Goal: Check status: Check status

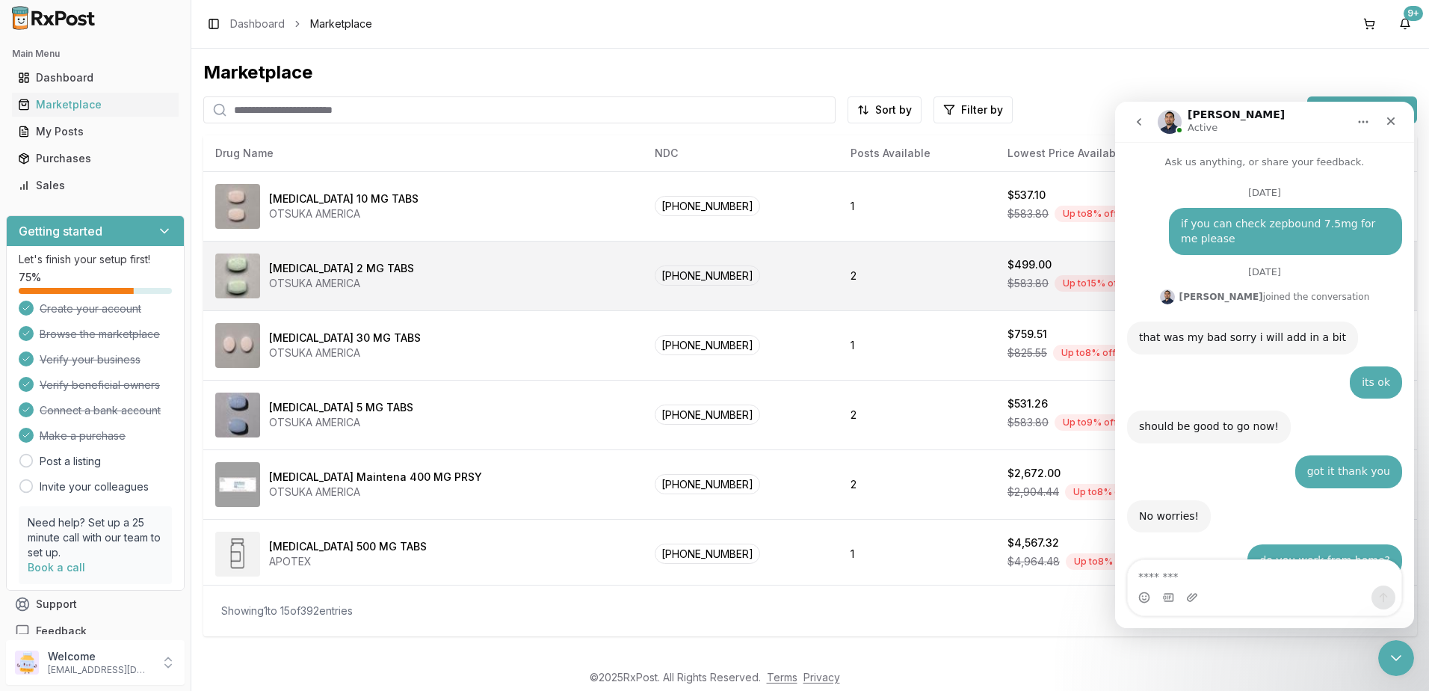
scroll to position [9964, 0]
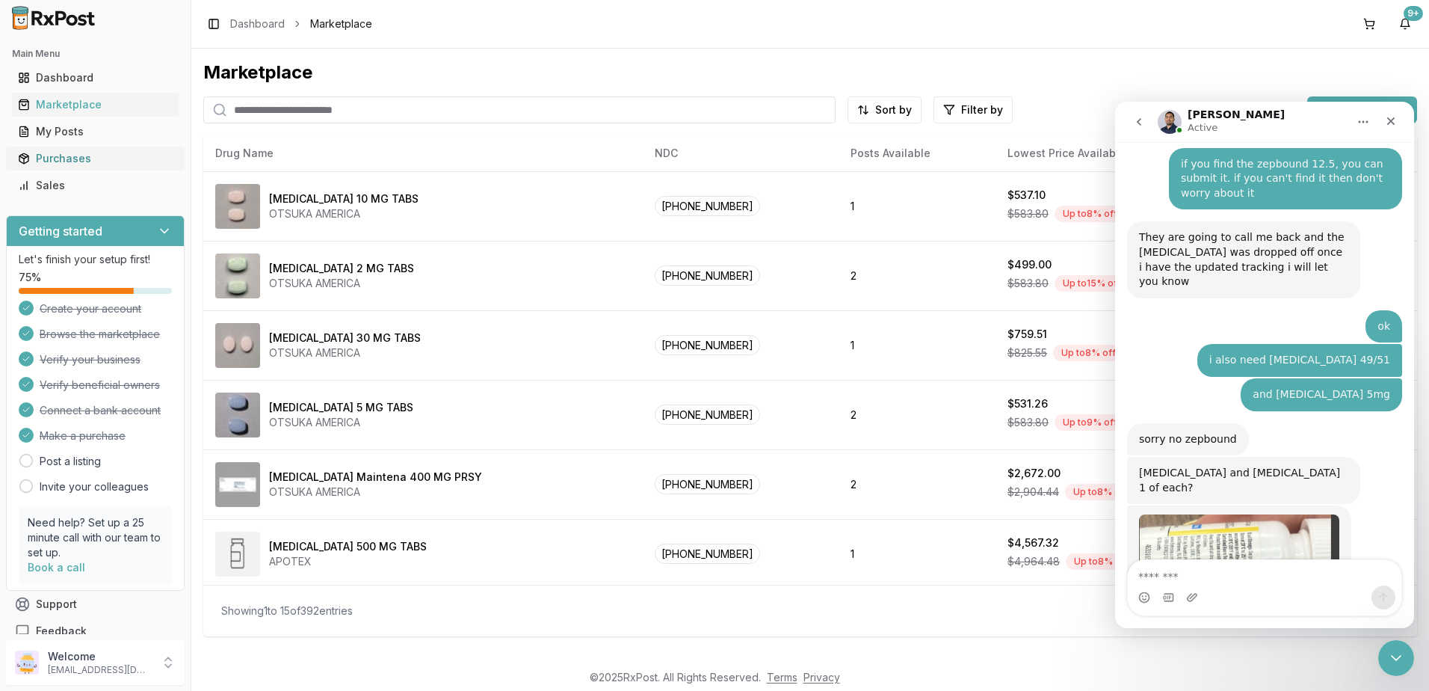
click at [55, 158] on div "Purchases" at bounding box center [95, 158] width 155 height 15
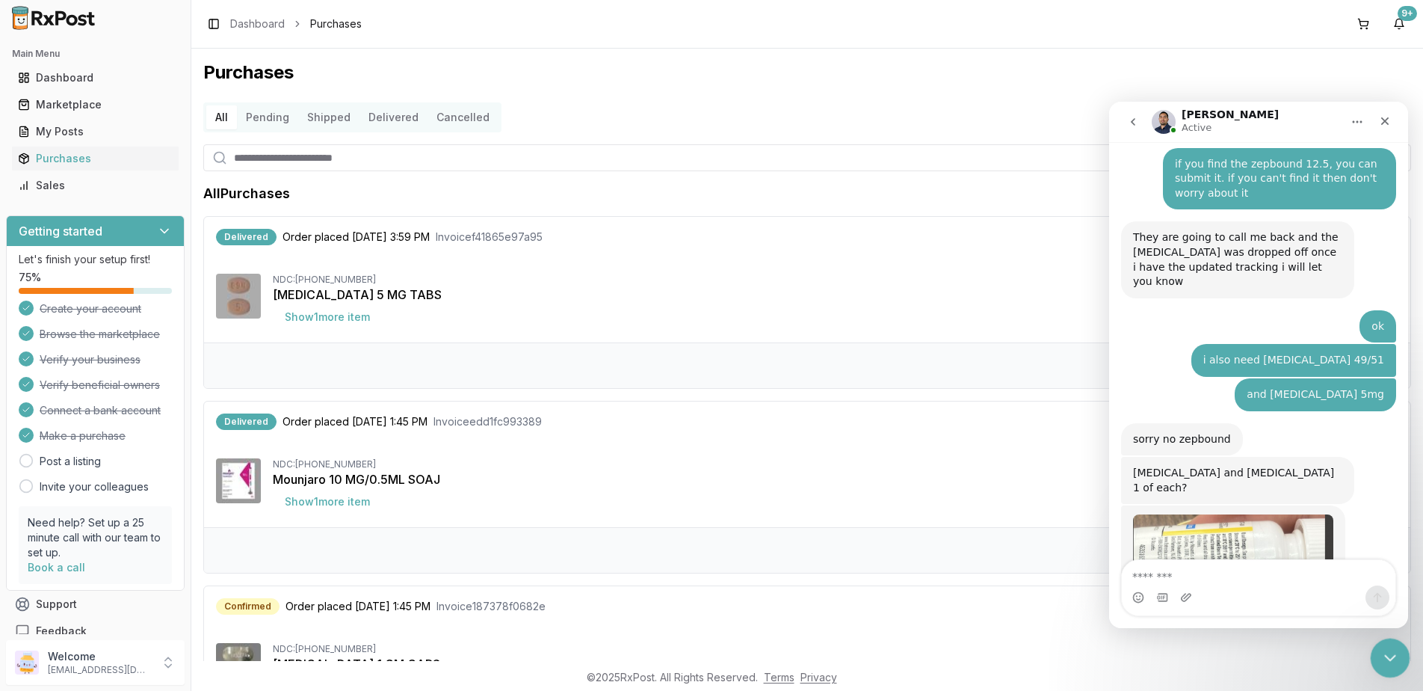
click at [1385, 656] on icon "Close Intercom Messenger" at bounding box center [1388, 656] width 18 height 18
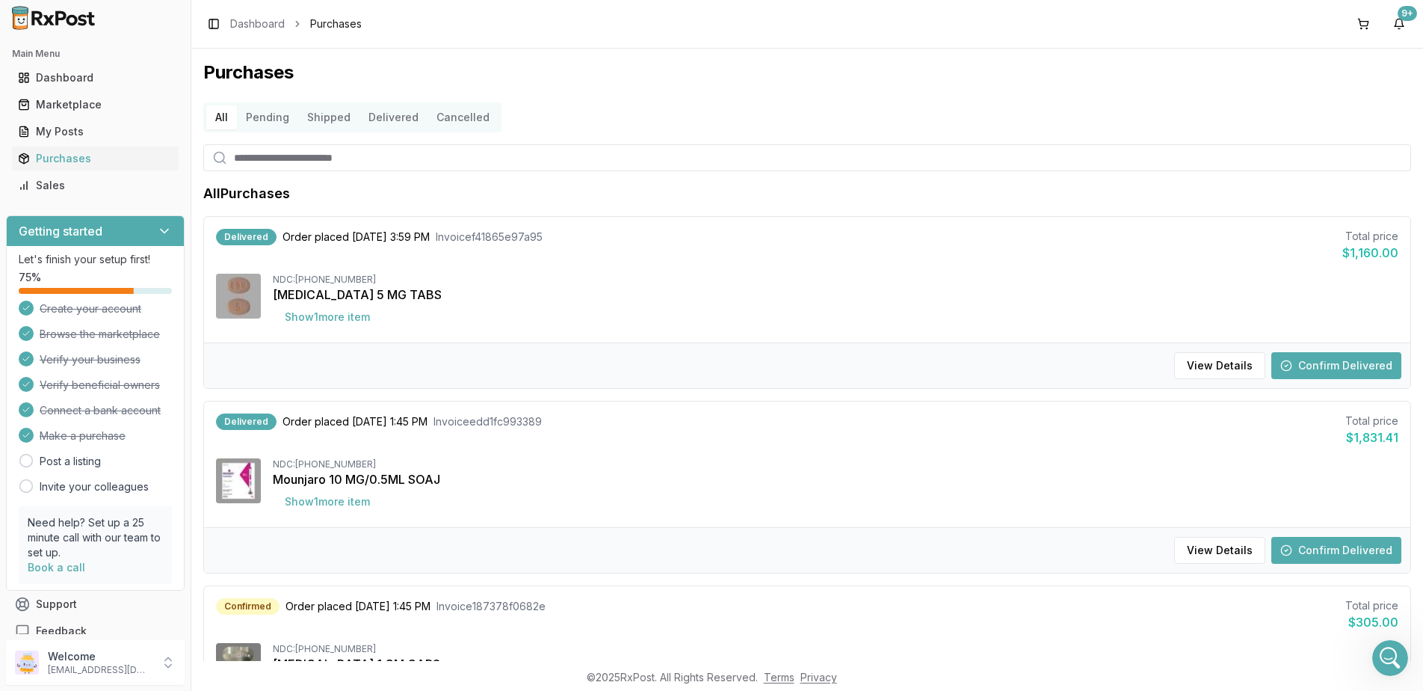
scroll to position [9964, 0]
click at [334, 316] on button "Show 1 more item" at bounding box center [327, 317] width 109 height 27
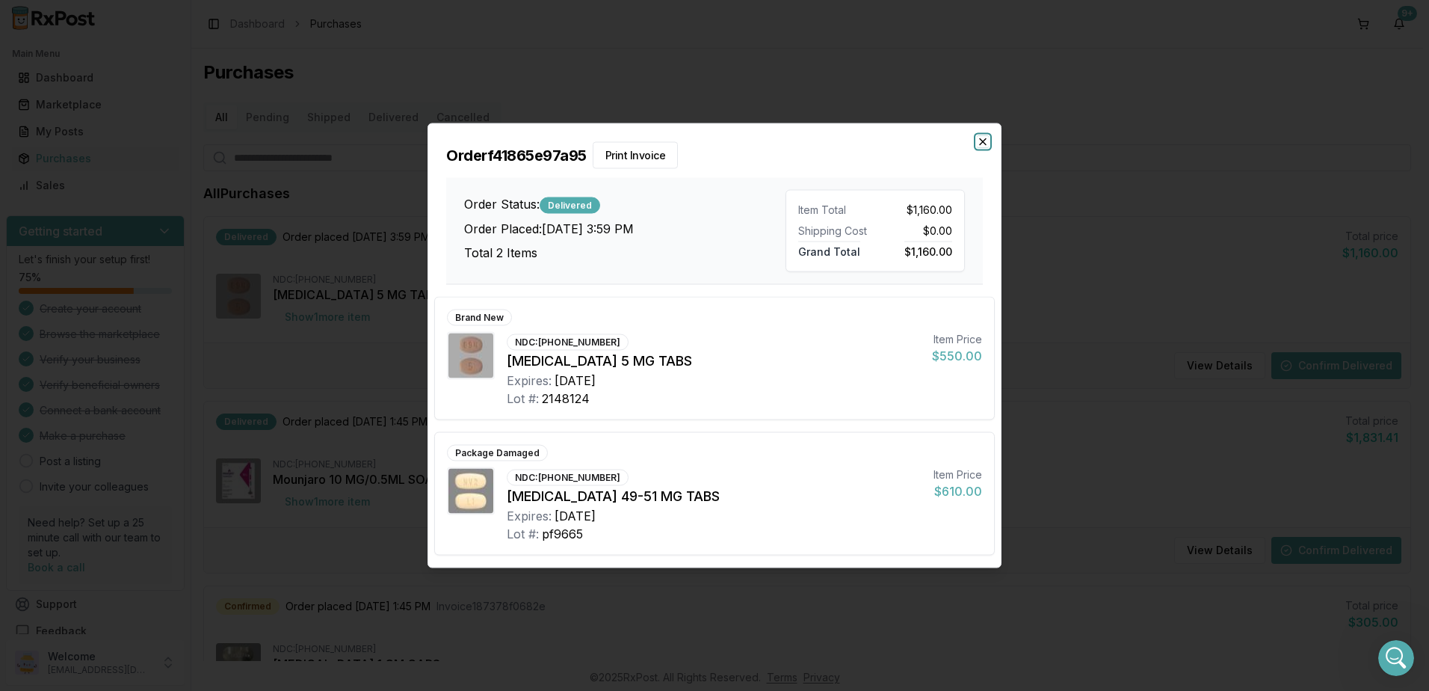
click at [988, 143] on icon "button" at bounding box center [983, 142] width 12 height 12
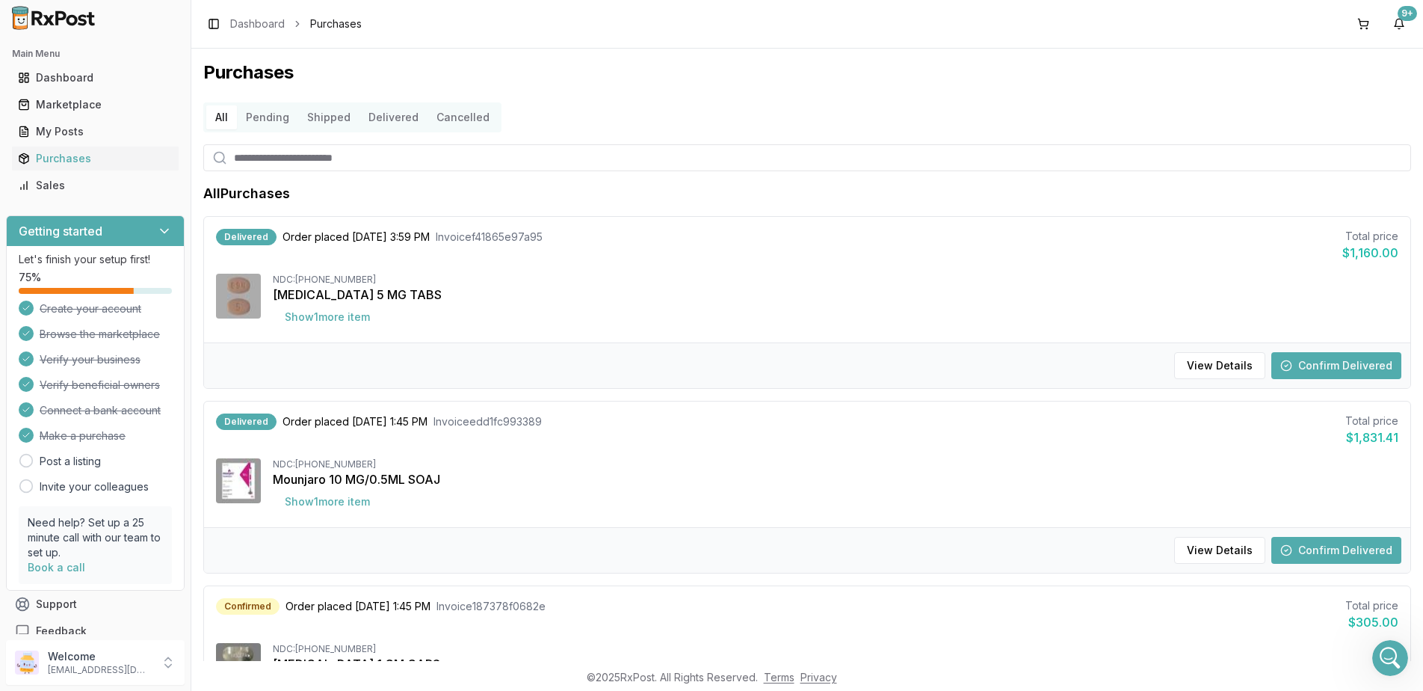
click at [1349, 363] on button "Confirm Delivered" at bounding box center [1337, 365] width 130 height 27
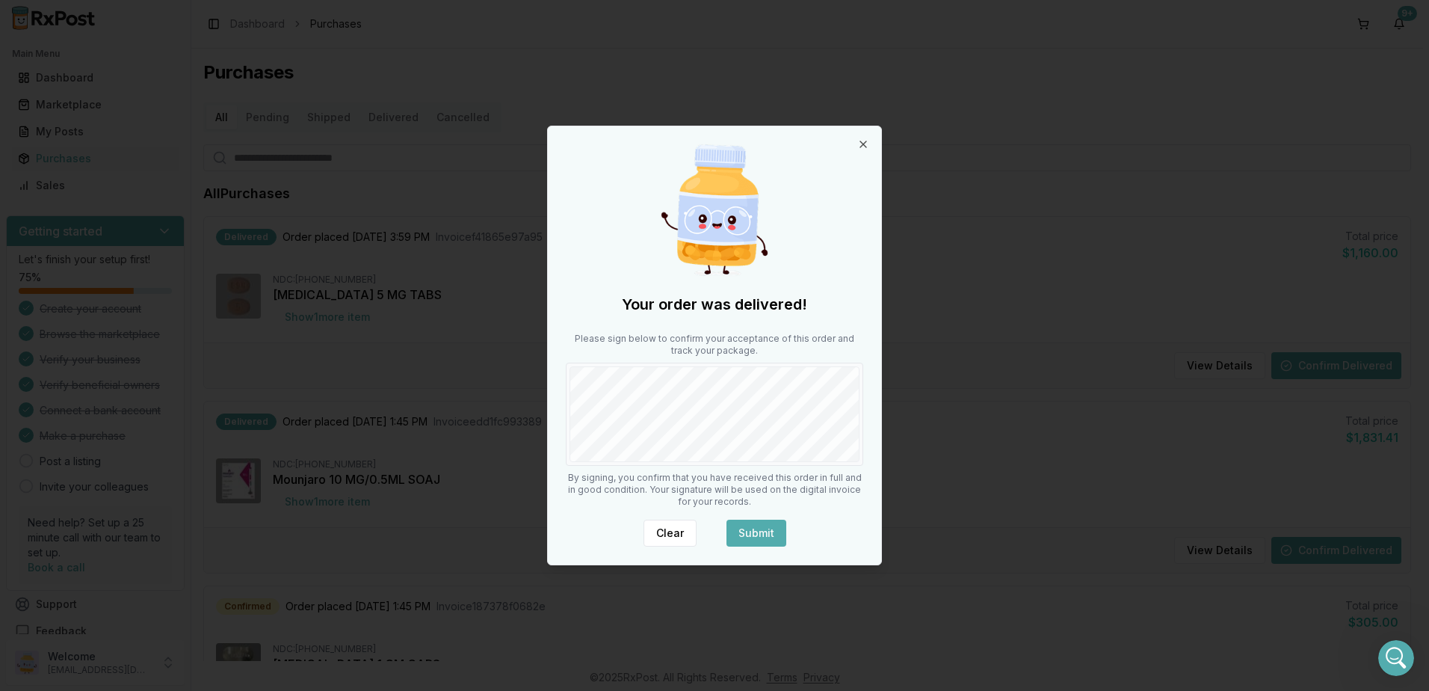
click at [763, 535] on button "Submit" at bounding box center [757, 533] width 60 height 27
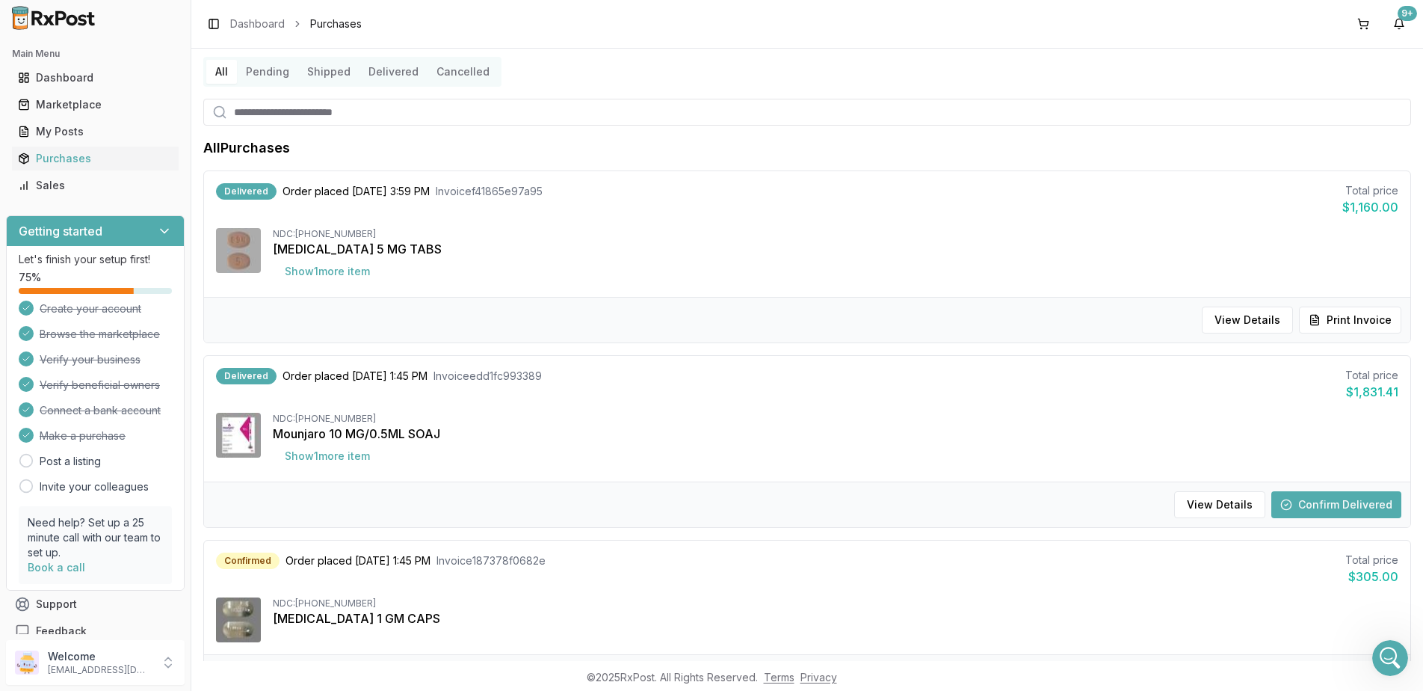
scroll to position [150, 0]
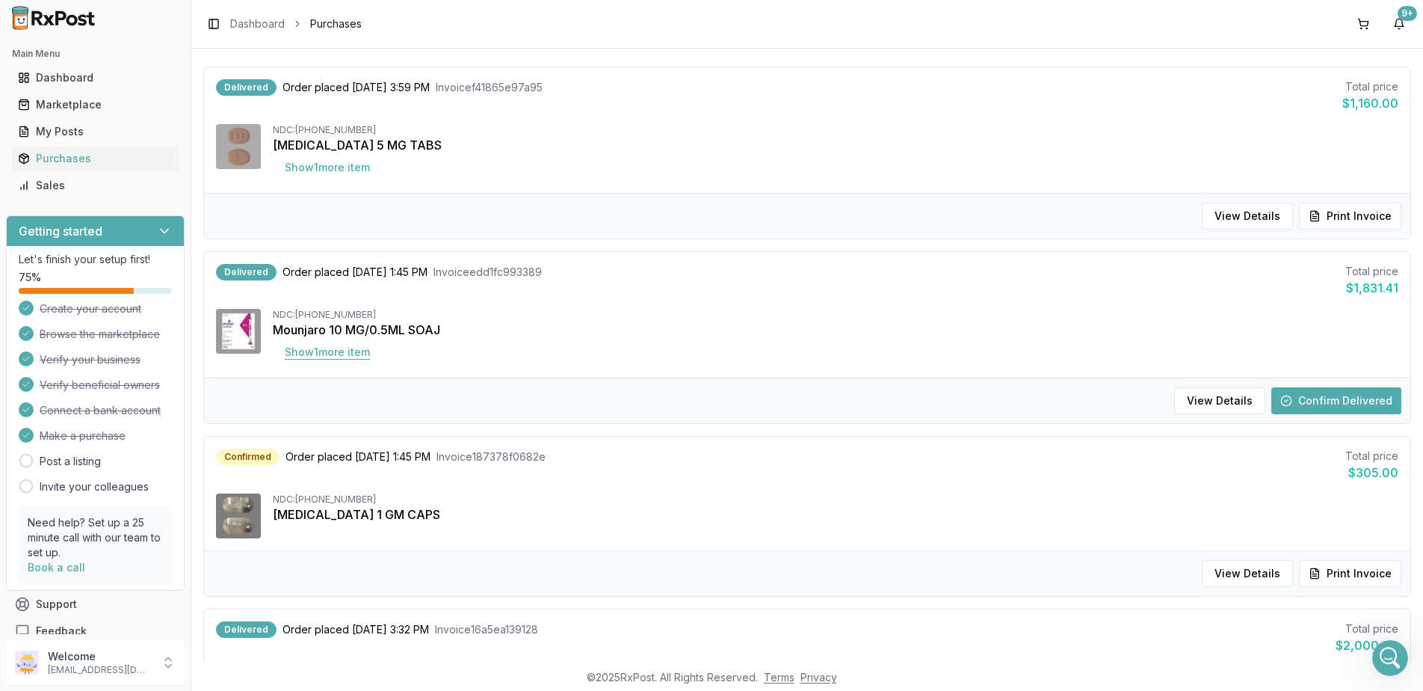
click at [335, 354] on button "Show 1 more item" at bounding box center [327, 352] width 109 height 27
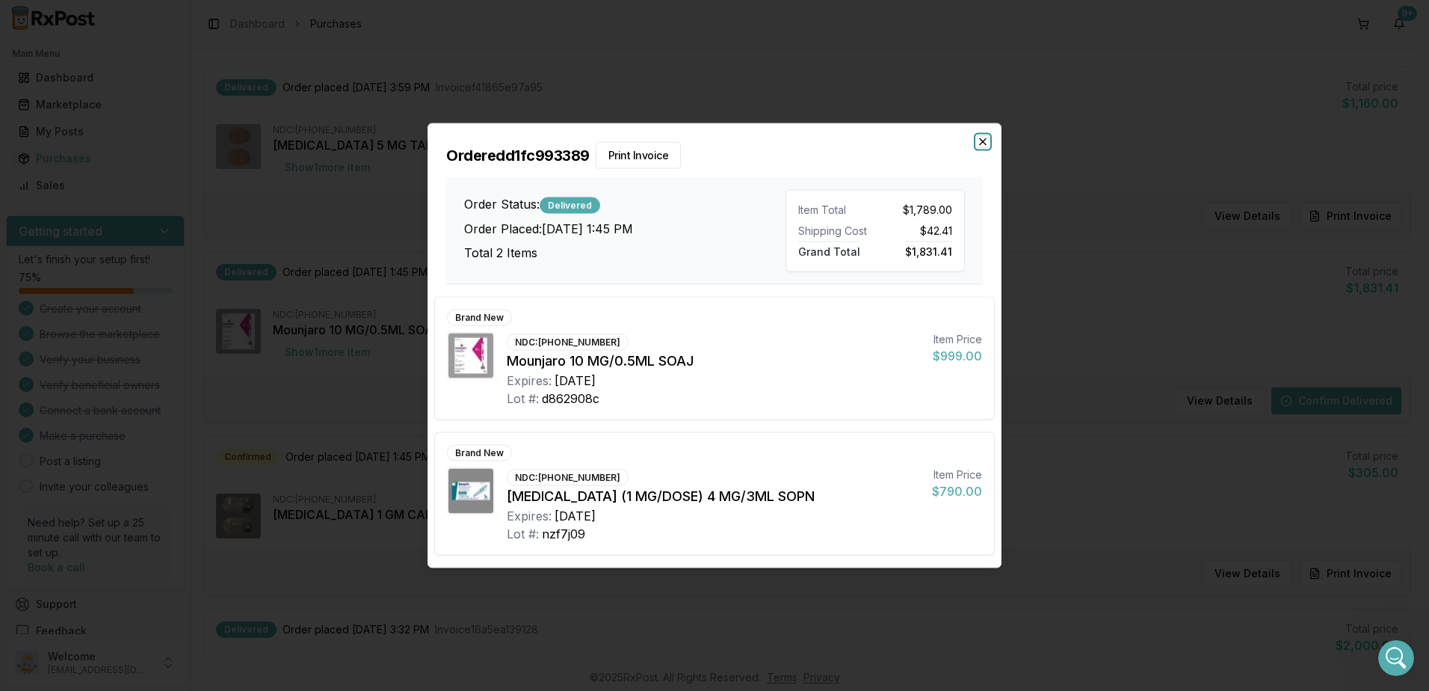
click at [982, 140] on icon "button" at bounding box center [983, 142] width 6 height 6
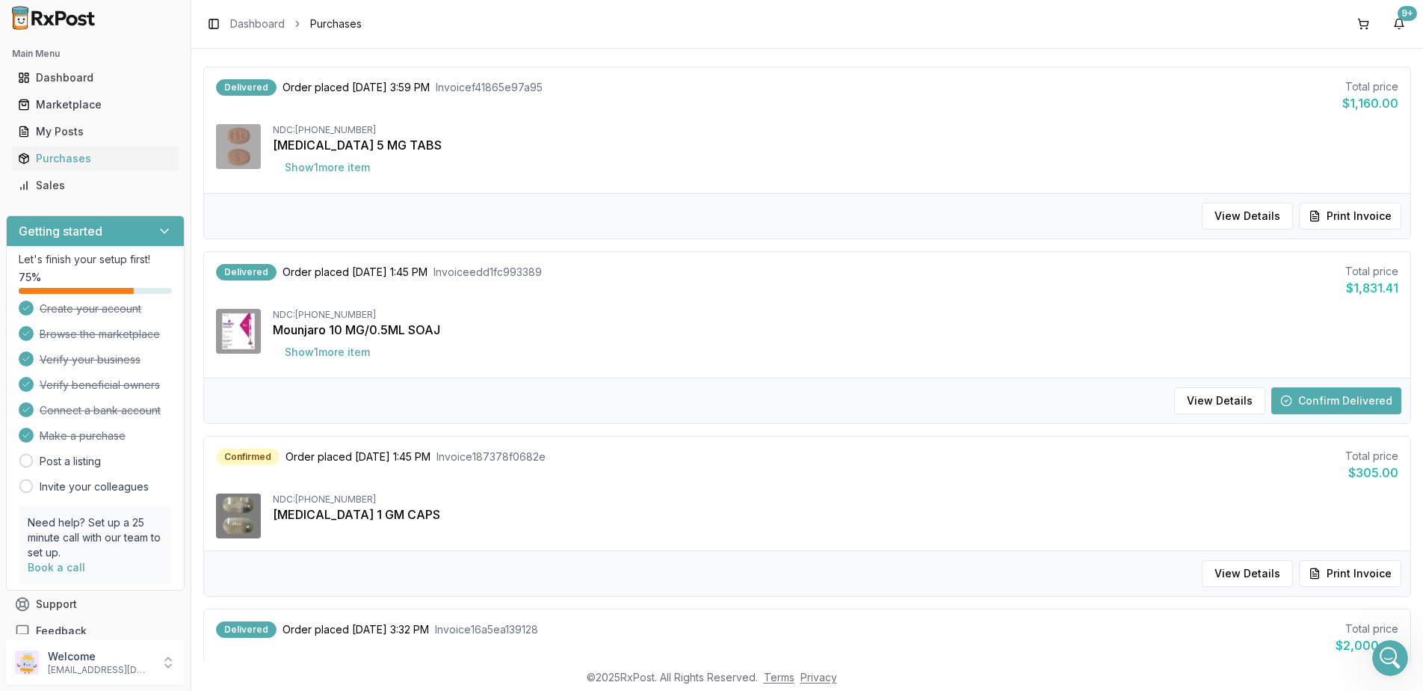
click at [1320, 401] on button "Confirm Delivered" at bounding box center [1337, 400] width 130 height 27
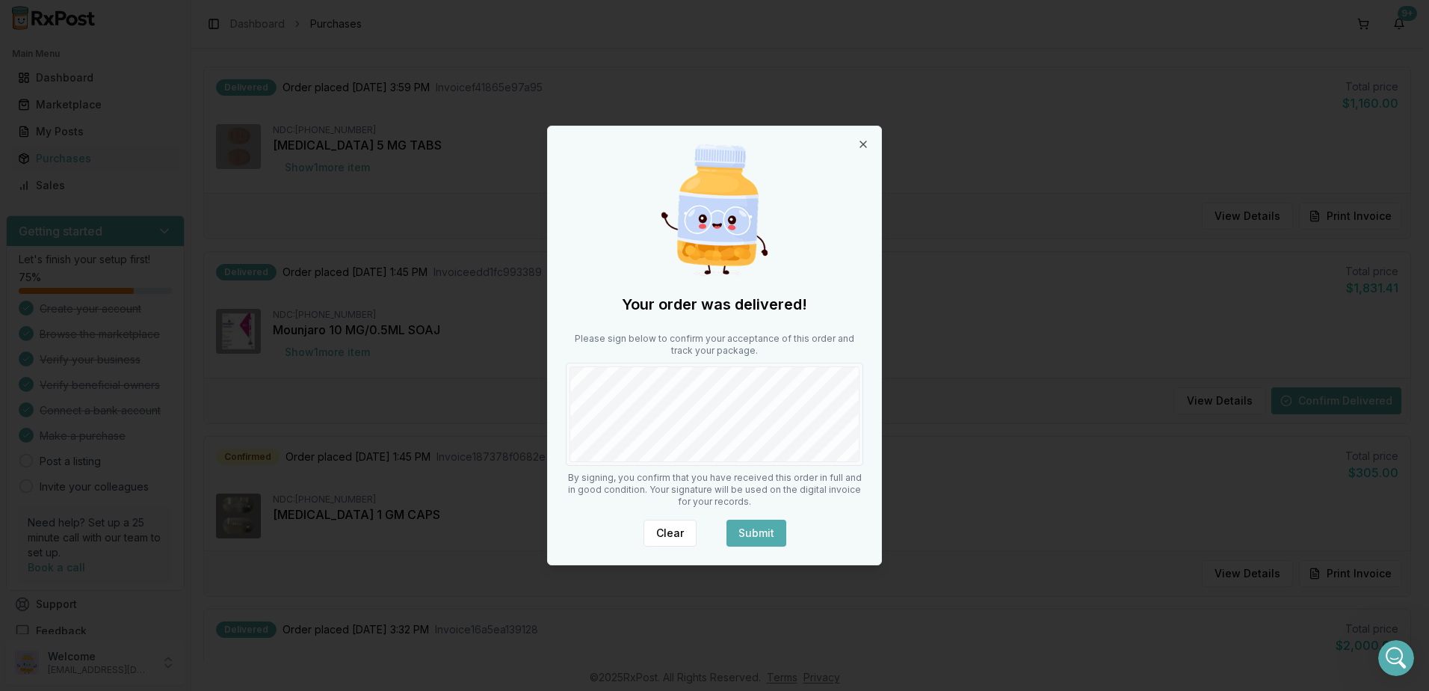
click at [751, 530] on button "Submit" at bounding box center [757, 533] width 60 height 27
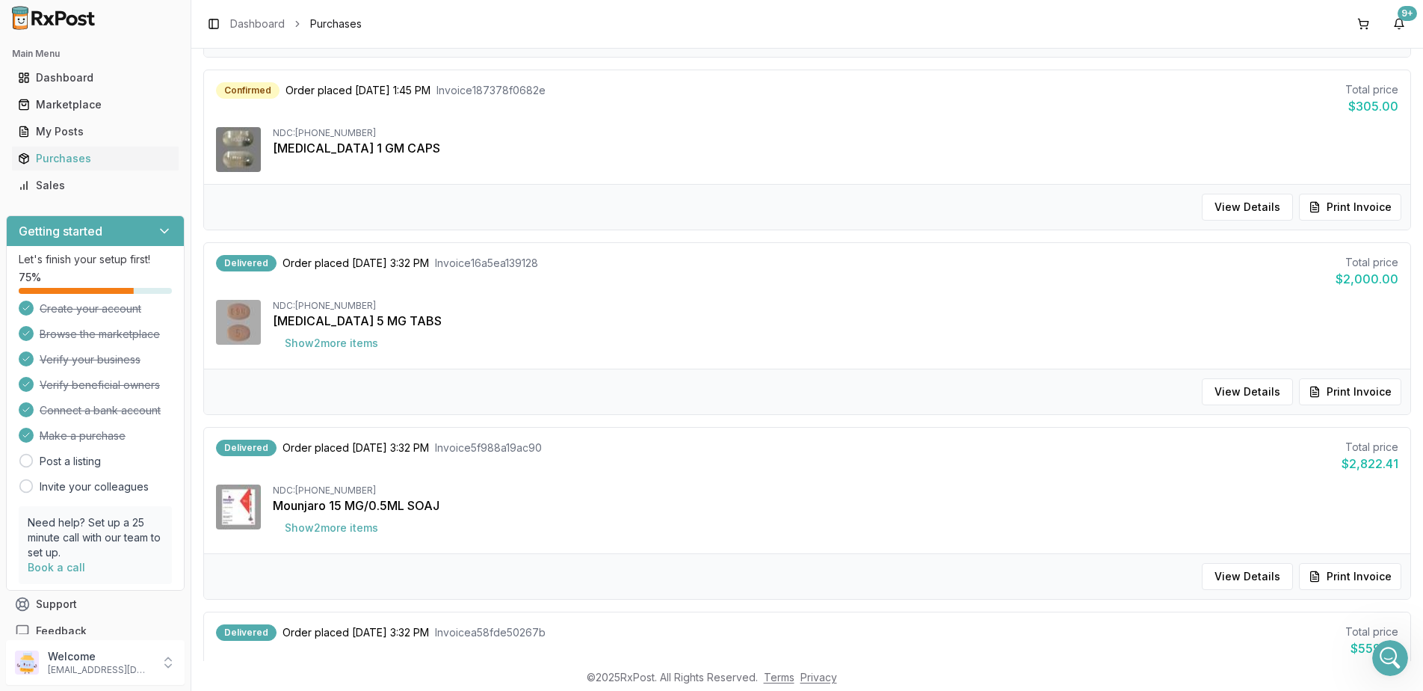
scroll to position [523, 0]
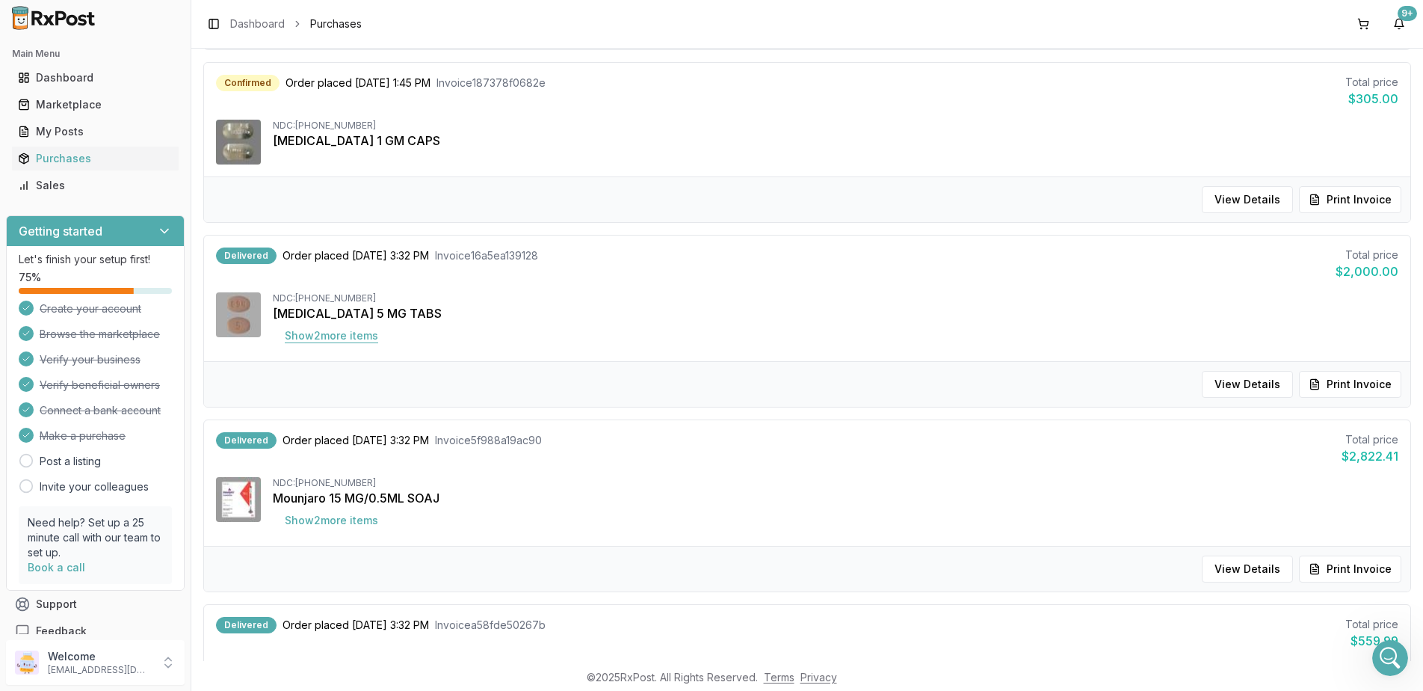
click at [318, 337] on button "Show 2 more item s" at bounding box center [331, 335] width 117 height 27
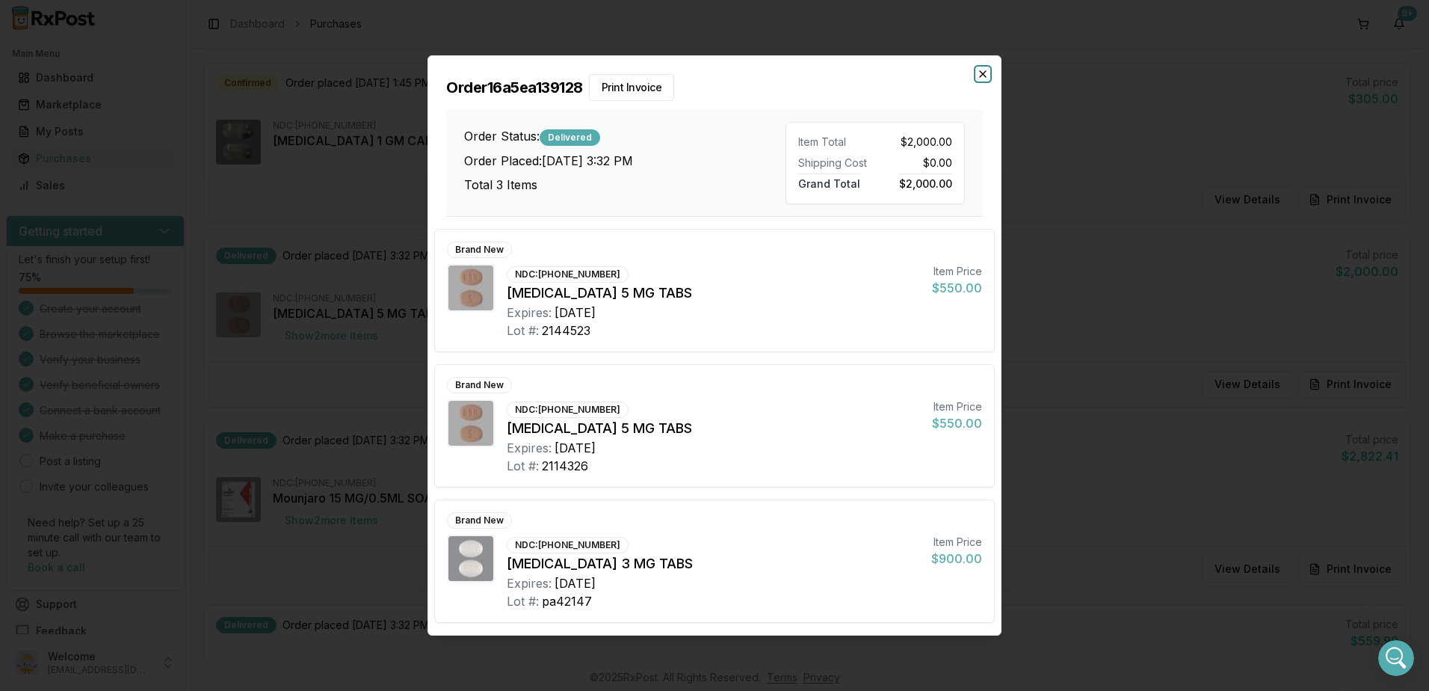
click at [978, 73] on icon "button" at bounding box center [983, 74] width 12 height 12
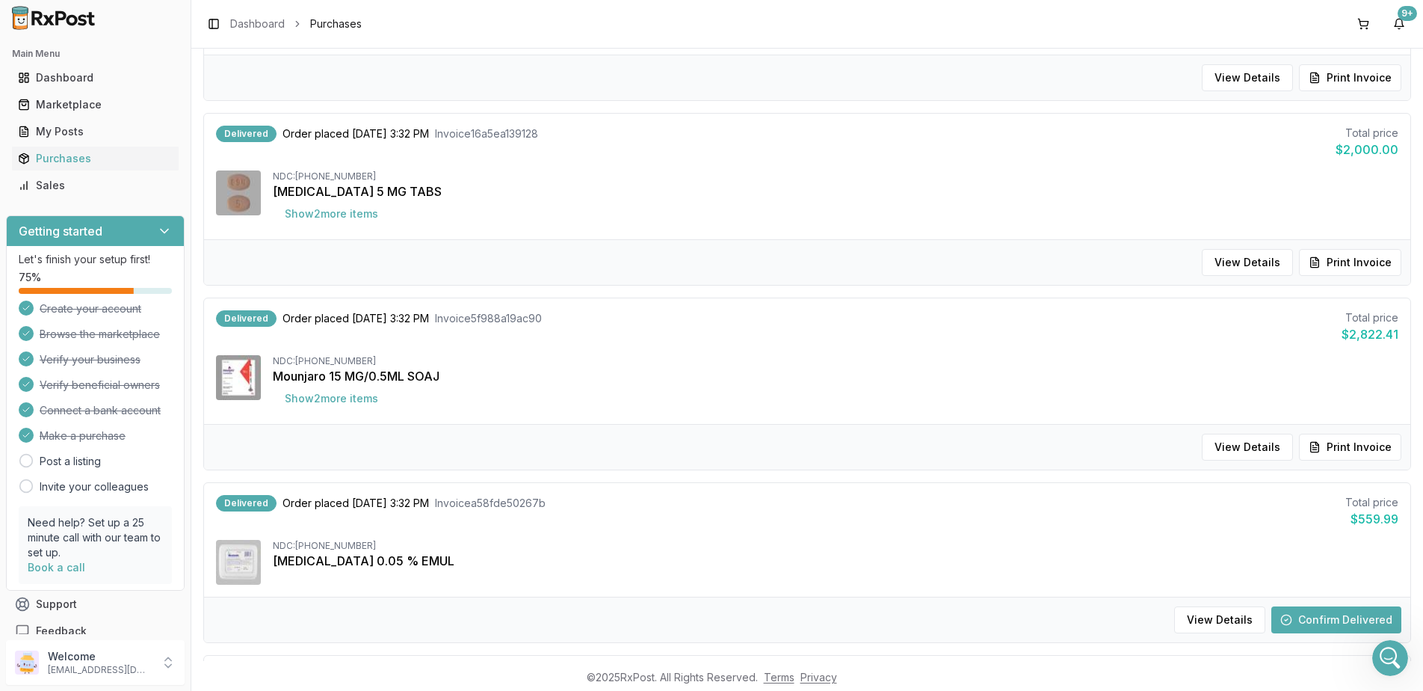
scroll to position [748, 0]
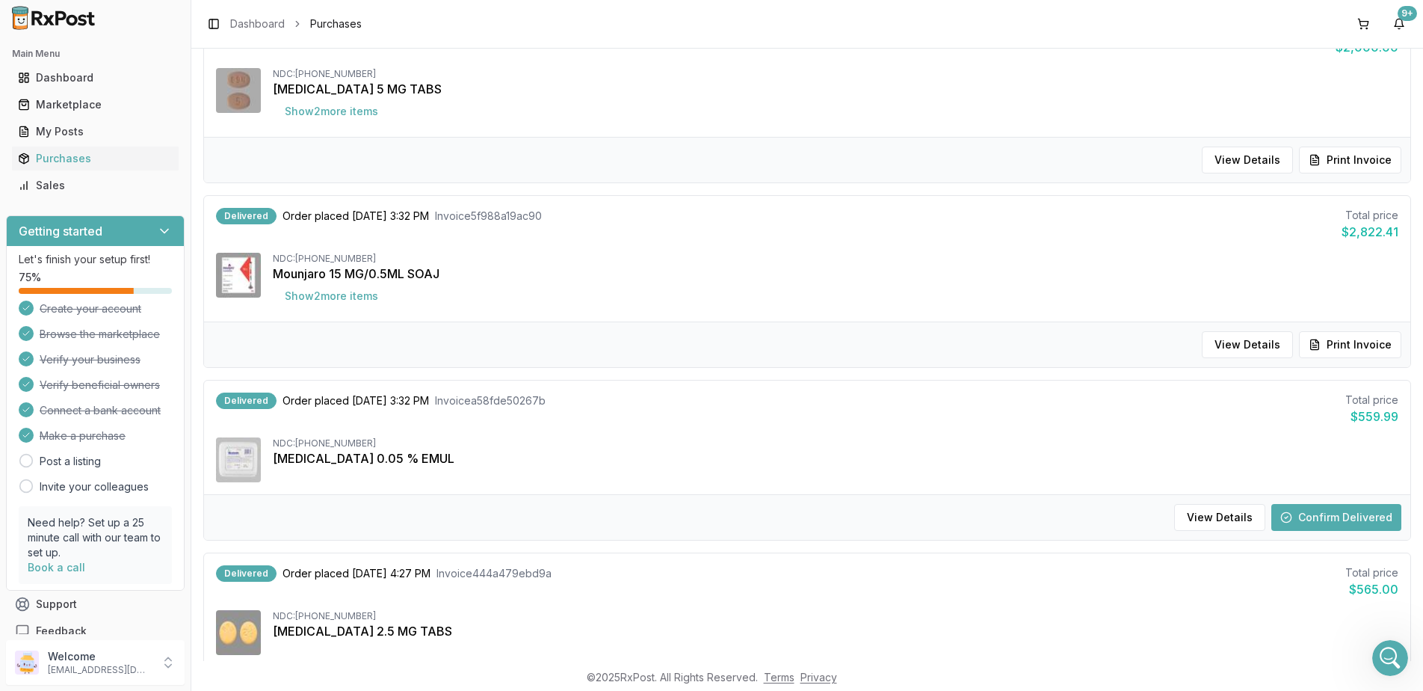
click at [1337, 523] on button "Confirm Delivered" at bounding box center [1337, 517] width 130 height 27
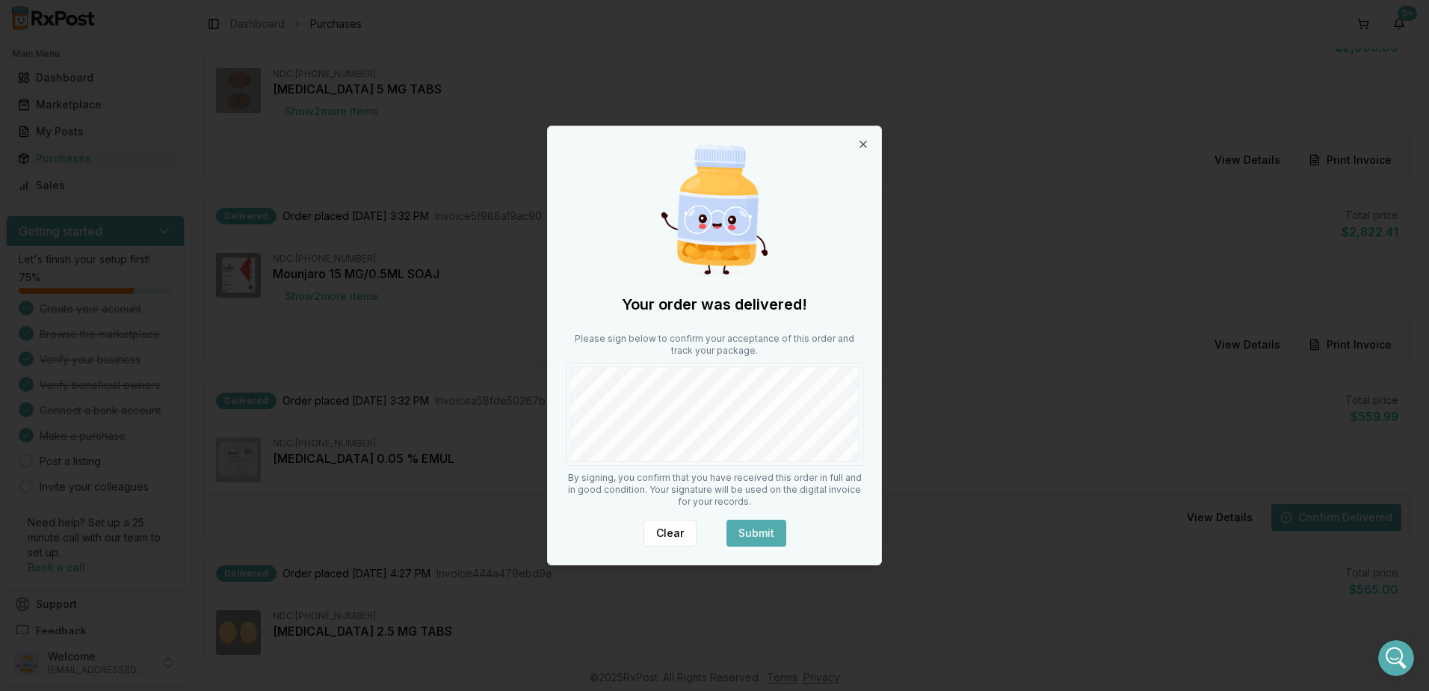
click at [758, 533] on button "Submit" at bounding box center [757, 533] width 60 height 27
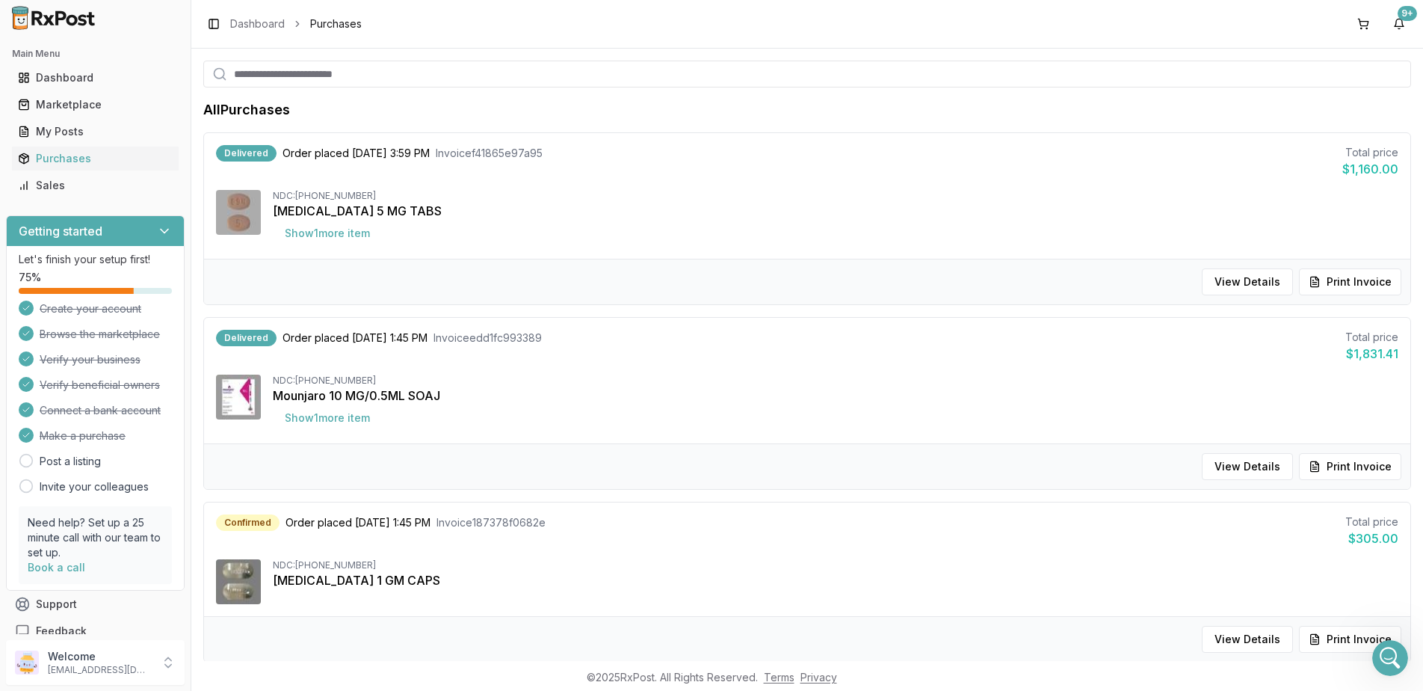
scroll to position [0, 0]
